Goal: Information Seeking & Learning: Find specific fact

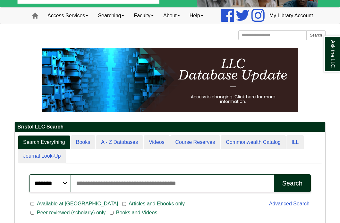
scroll to position [81, 0]
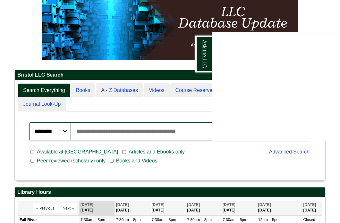
click at [199, 59] on link "Ask the LLC" at bounding box center [204, 54] width 17 height 37
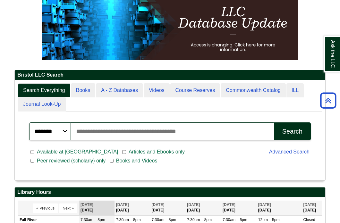
click at [110, 141] on input "Search articles, books, journals & more" at bounding box center [172, 132] width 203 height 18
paste input "**********"
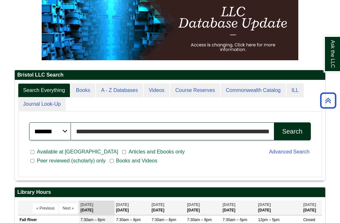
type input "**********"
click at [293, 141] on button "Search" at bounding box center [292, 132] width 37 height 18
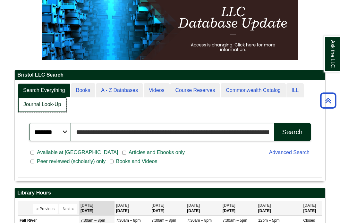
scroll to position [3, 3]
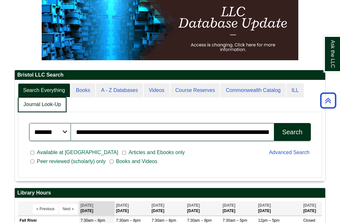
click at [57, 112] on link "Journal Look-Up" at bounding box center [42, 104] width 48 height 15
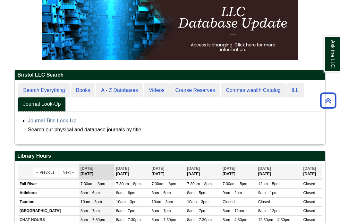
scroll to position [64, 311]
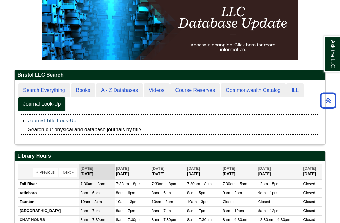
click at [68, 124] on link "Journal Title Look-Up" at bounding box center [52, 120] width 48 height 5
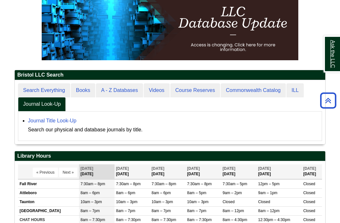
click at [331, 65] on link "Ask the LLC" at bounding box center [332, 54] width 17 height 37
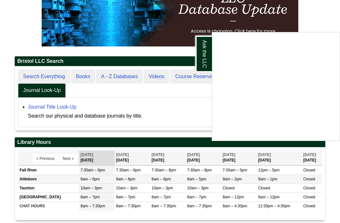
scroll to position [96, 0]
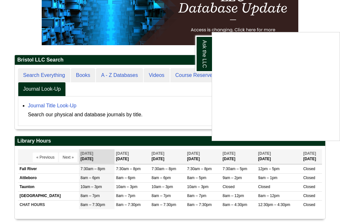
click at [165, 97] on ul "Search Everything Books A - Z Databases Videos Course Reserves Commonwealth Cat…" at bounding box center [170, 82] width 304 height 29
click at [209, 45] on link "Ask the LLC" at bounding box center [204, 54] width 17 height 37
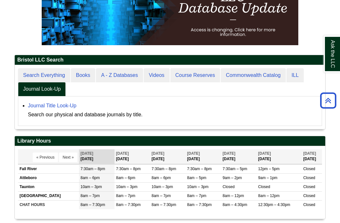
scroll to position [64, 311]
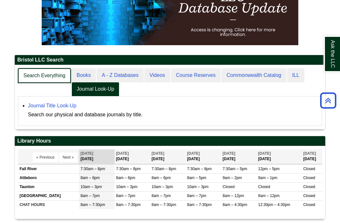
click at [55, 83] on link "Search Everything" at bounding box center [44, 75] width 53 height 15
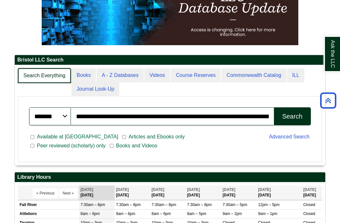
scroll to position [100, 311]
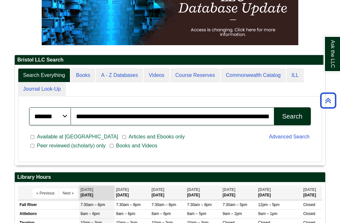
select select "**"
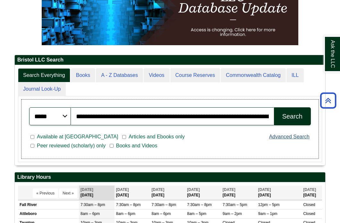
click at [280, 140] on link "Advanced Search" at bounding box center [289, 136] width 40 height 5
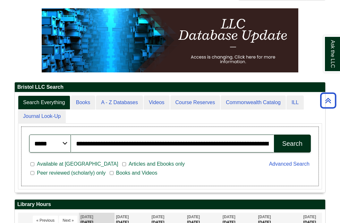
scroll to position [0, 0]
